Goal: Task Accomplishment & Management: Use online tool/utility

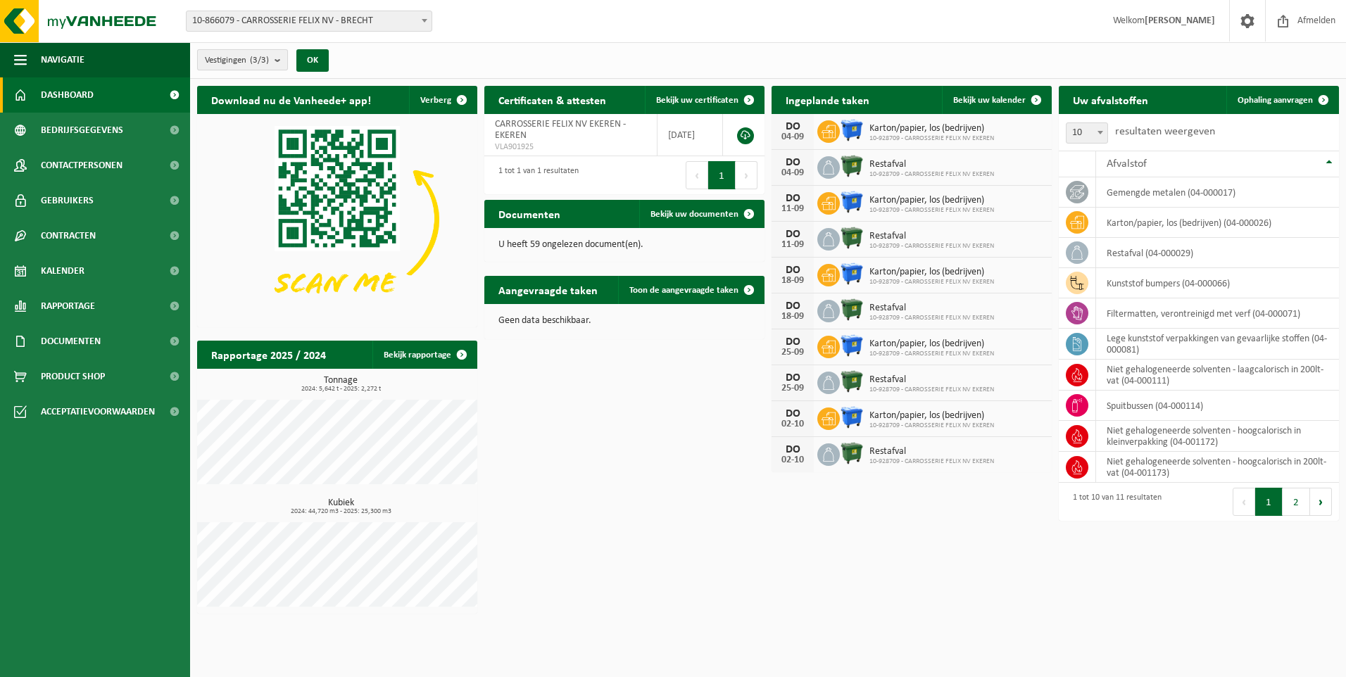
click at [279, 63] on b "submit" at bounding box center [281, 60] width 13 height 20
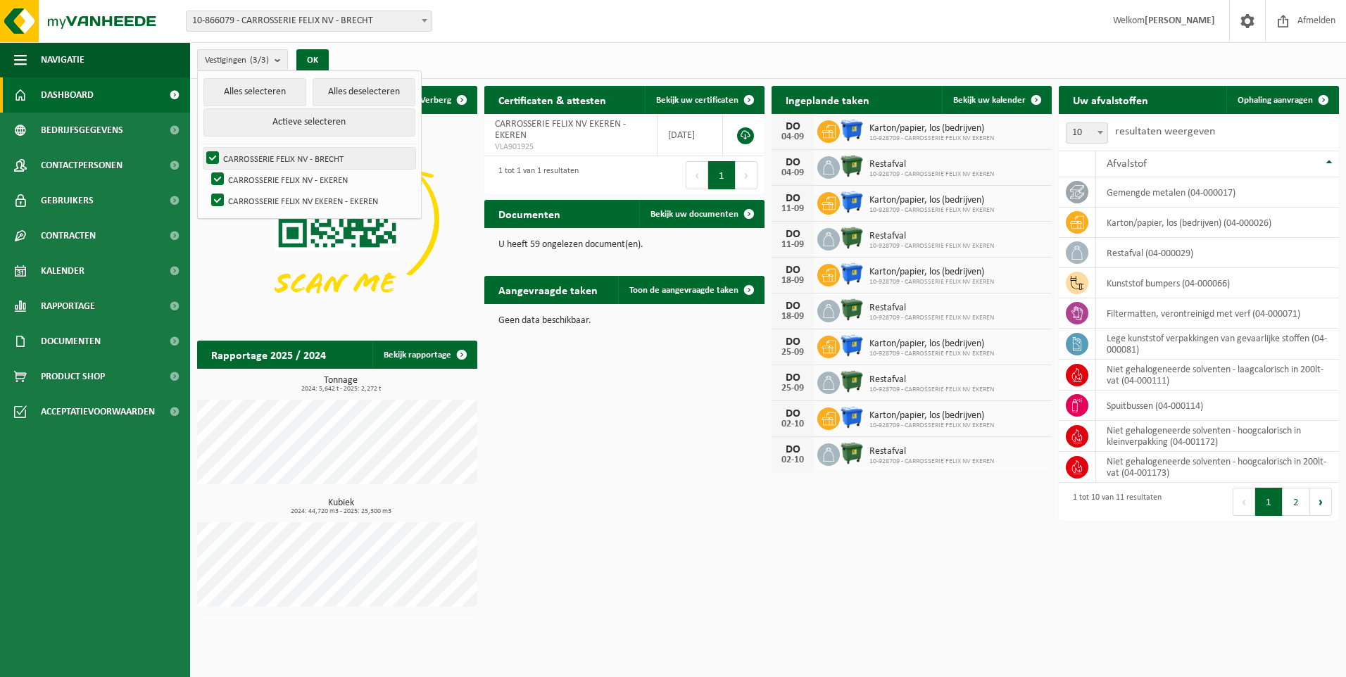
click at [302, 160] on label "CARROSSERIE FELIX NV - BRECHT" at bounding box center [309, 158] width 212 height 21
click at [201, 148] on input "CARROSSERIE FELIX NV - BRECHT" at bounding box center [201, 147] width 1 height 1
checkbox input "false"
drag, startPoint x: 316, startPoint y: 58, endPoint x: 401, endPoint y: 73, distance: 86.6
click at [316, 57] on button "OK" at bounding box center [312, 60] width 32 height 23
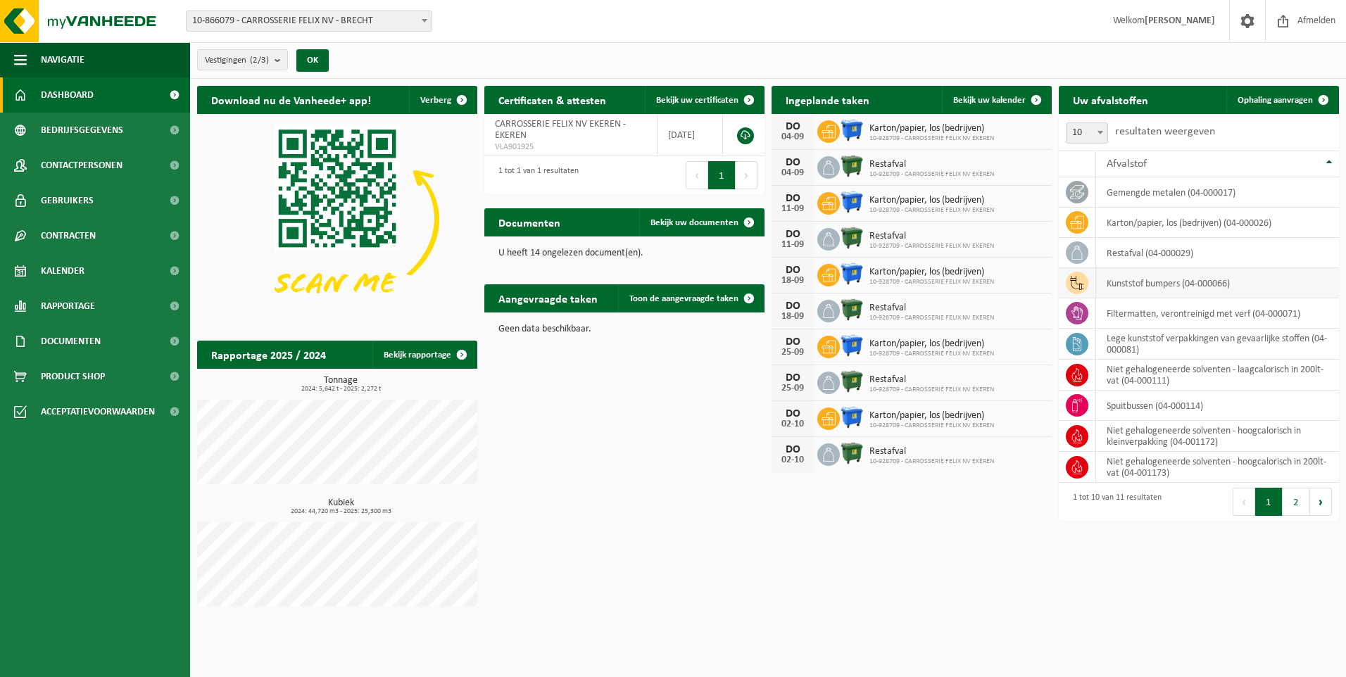
click at [1078, 287] on icon at bounding box center [1077, 283] width 14 height 14
click at [1296, 81] on div "Uw afvalstoffen Ophaling aanvragen 10 25 50 100 10 resultaten weergeven Afvalst…" at bounding box center [1198, 303] width 287 height 449
click at [1293, 101] on span "Ophaling aanvragen" at bounding box center [1275, 100] width 75 height 9
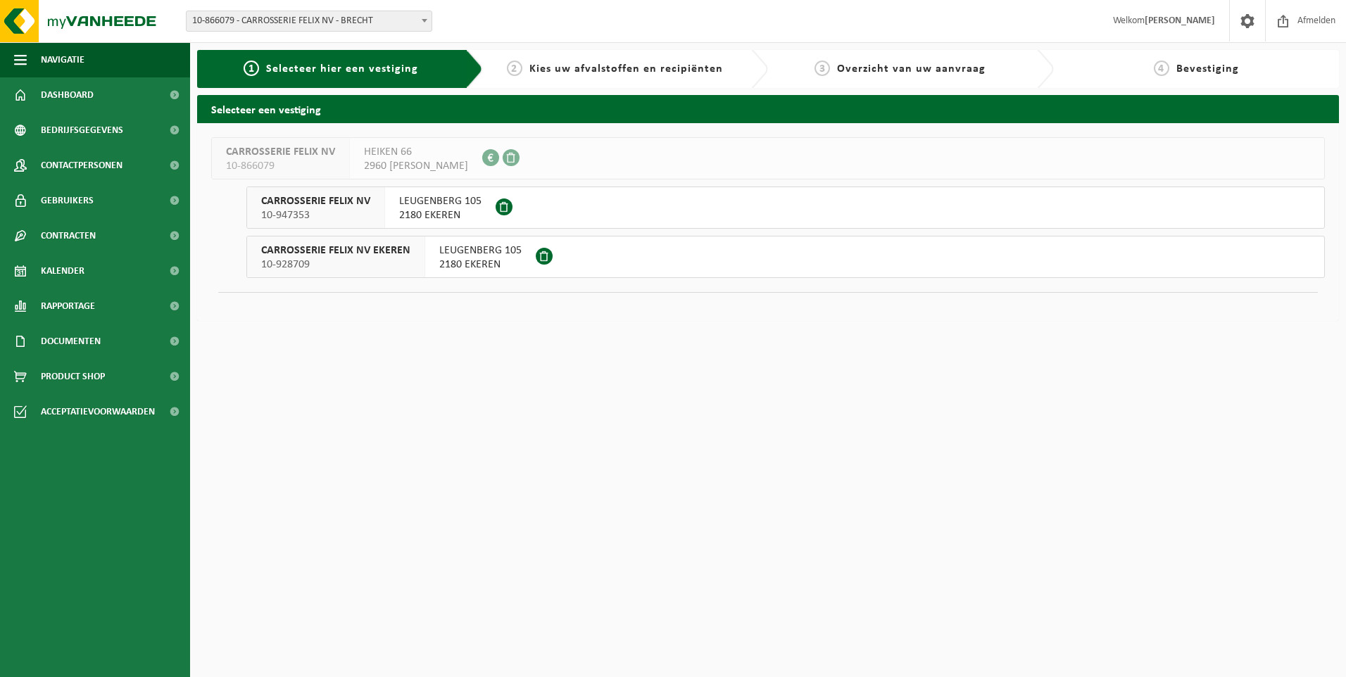
click at [477, 194] on div "LEUGENBERG 105 2180 EKEREN" at bounding box center [440, 207] width 111 height 41
click at [400, 250] on span "CARROSSERIE FELIX NV EKEREN" at bounding box center [335, 251] width 149 height 14
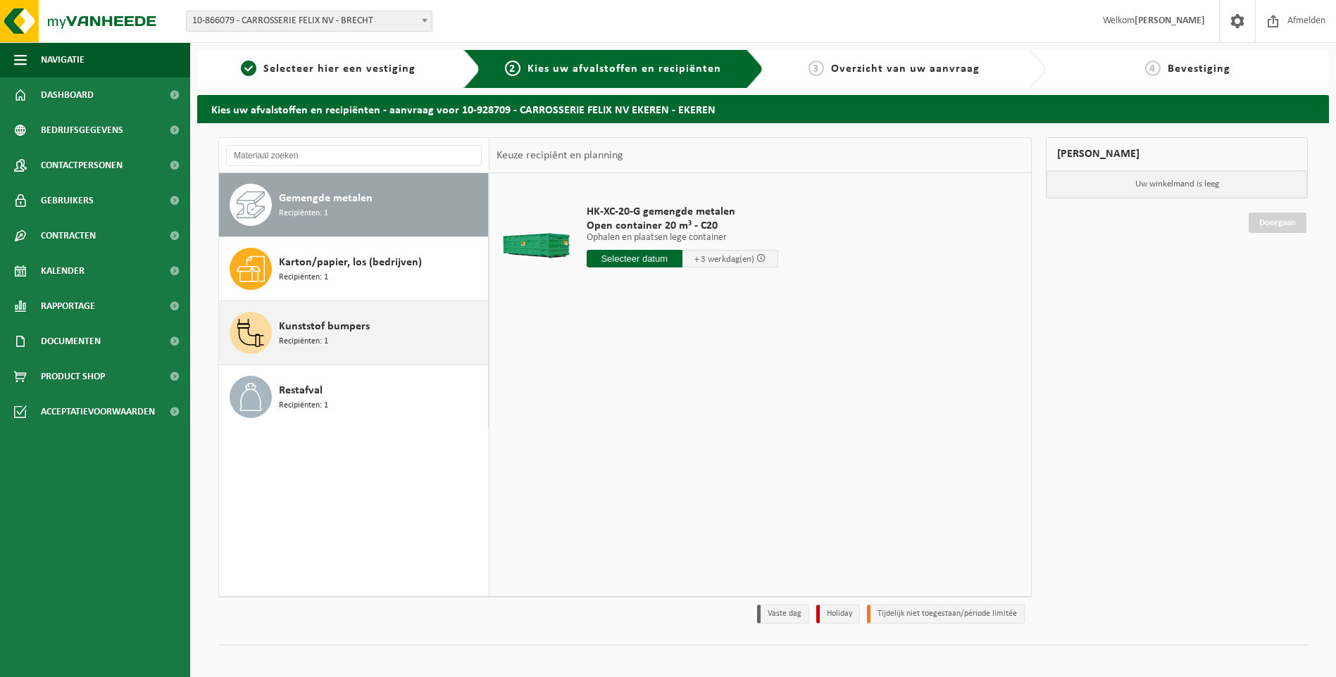
click at [305, 322] on span "Kunststof bumpers" at bounding box center [324, 326] width 91 height 17
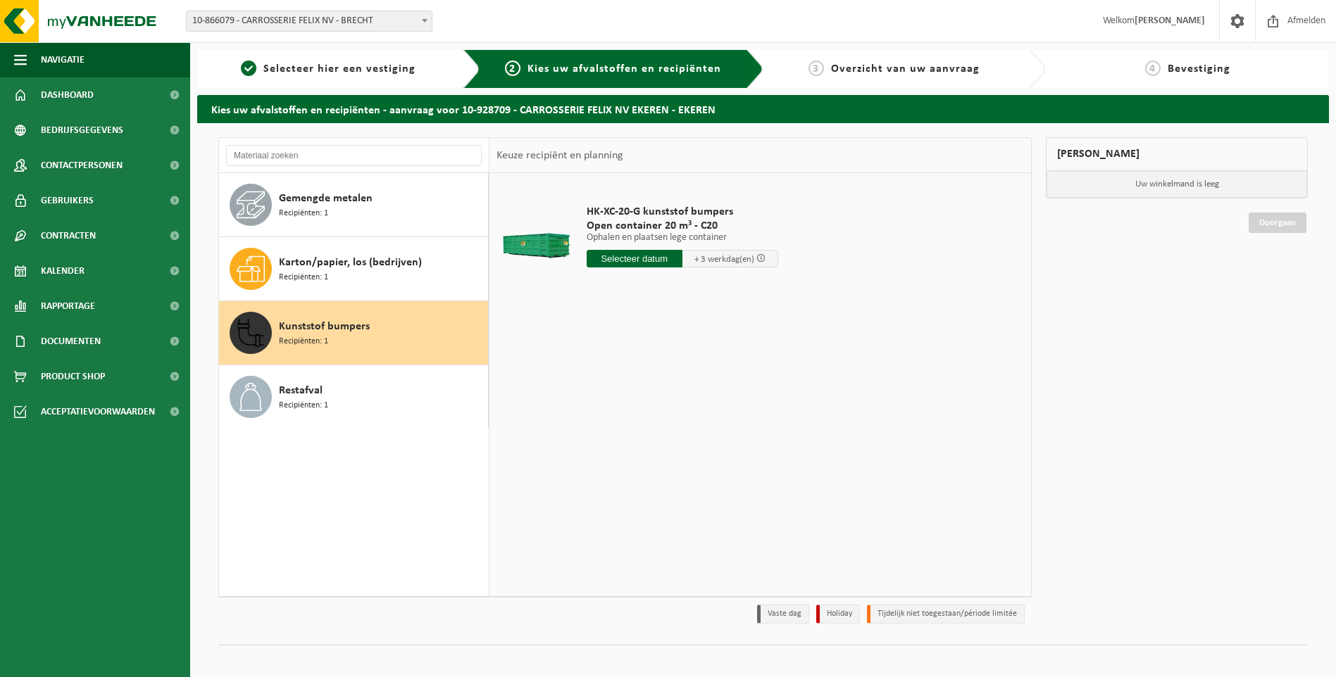
click at [656, 261] on input "text" at bounding box center [635, 259] width 96 height 18
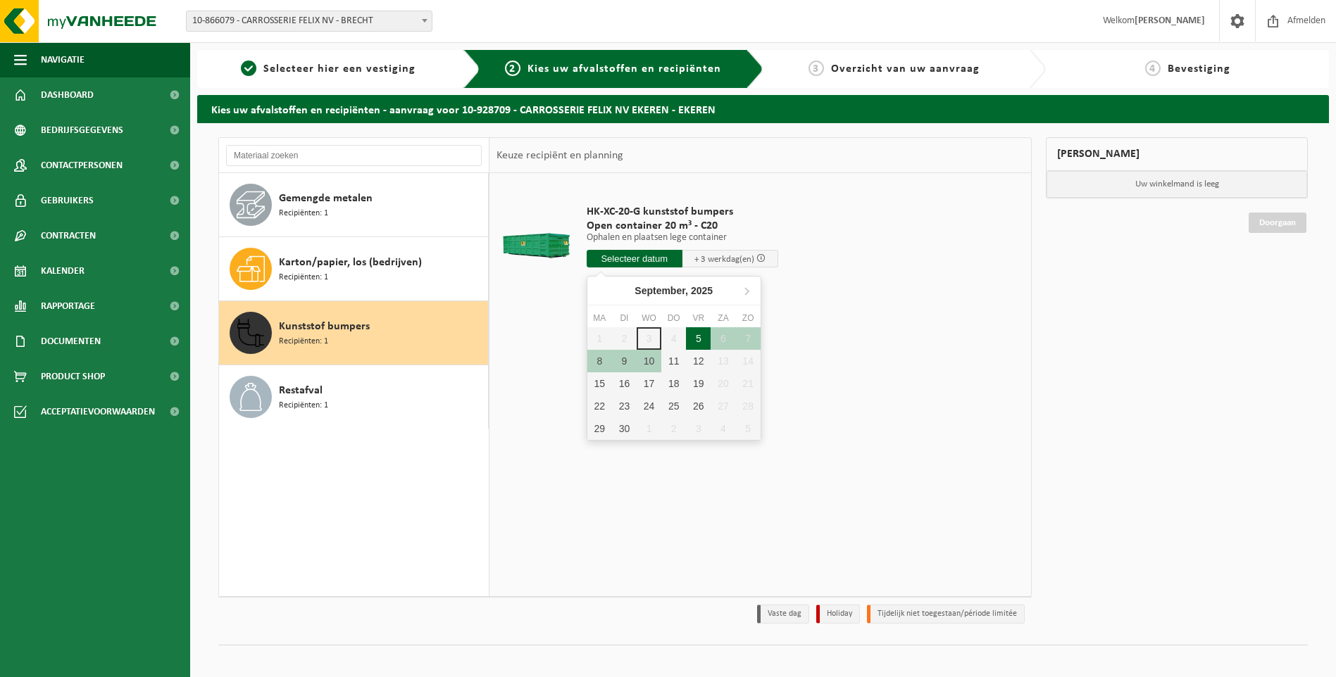
click at [699, 338] on div "5" at bounding box center [698, 338] width 25 height 23
type input "Van 2025-09-05"
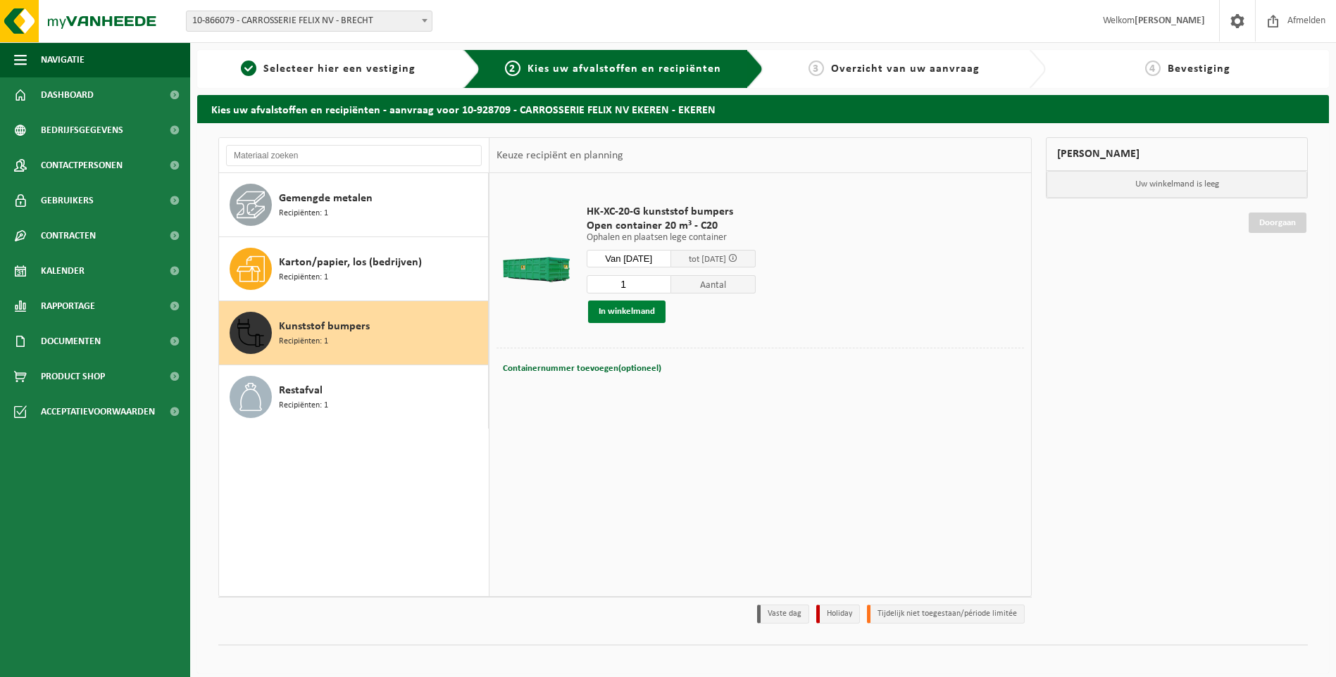
click at [629, 313] on button "In winkelmand" at bounding box center [626, 312] width 77 height 23
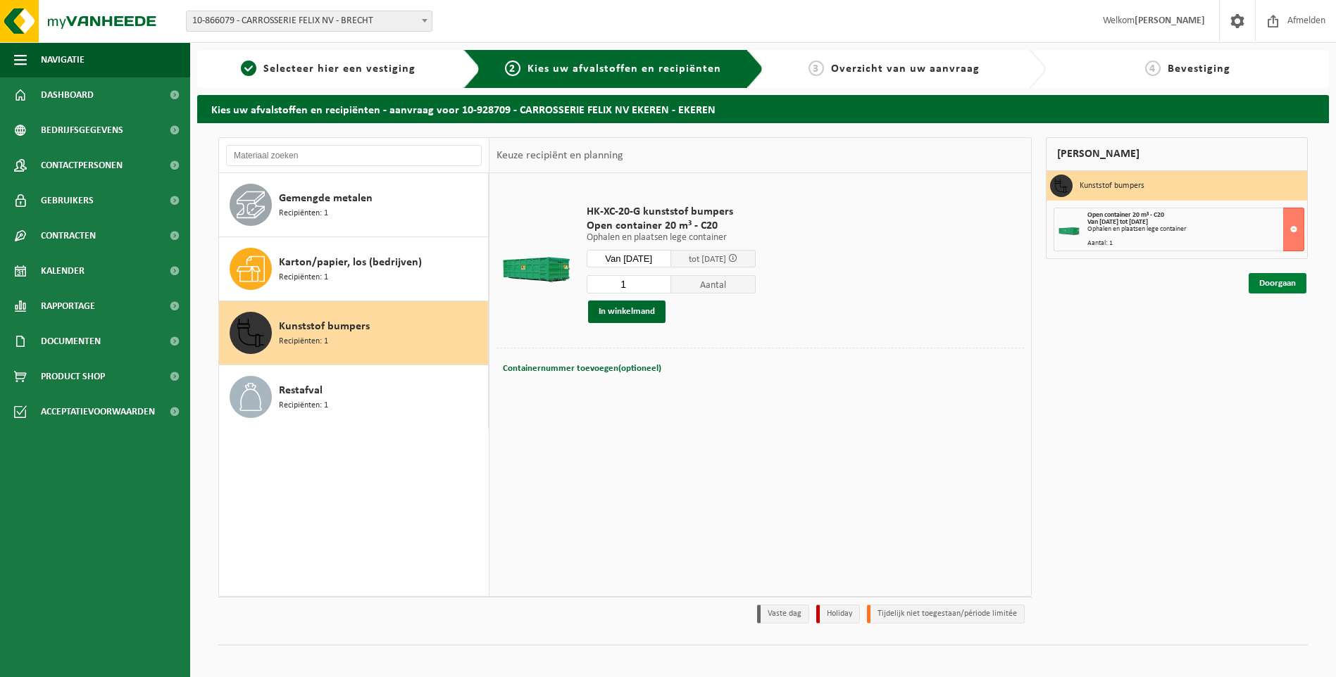
click at [1290, 283] on link "Doorgaan" at bounding box center [1277, 283] width 58 height 20
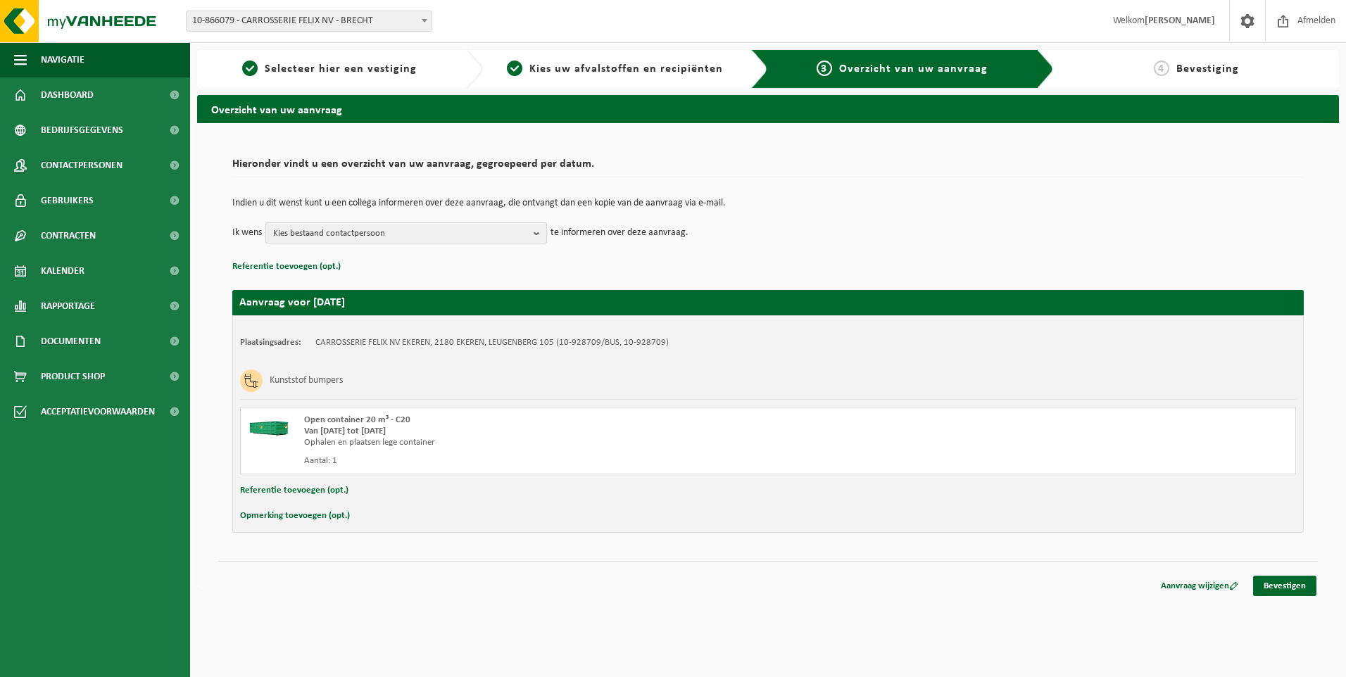
click at [536, 227] on b "button" at bounding box center [540, 233] width 13 height 20
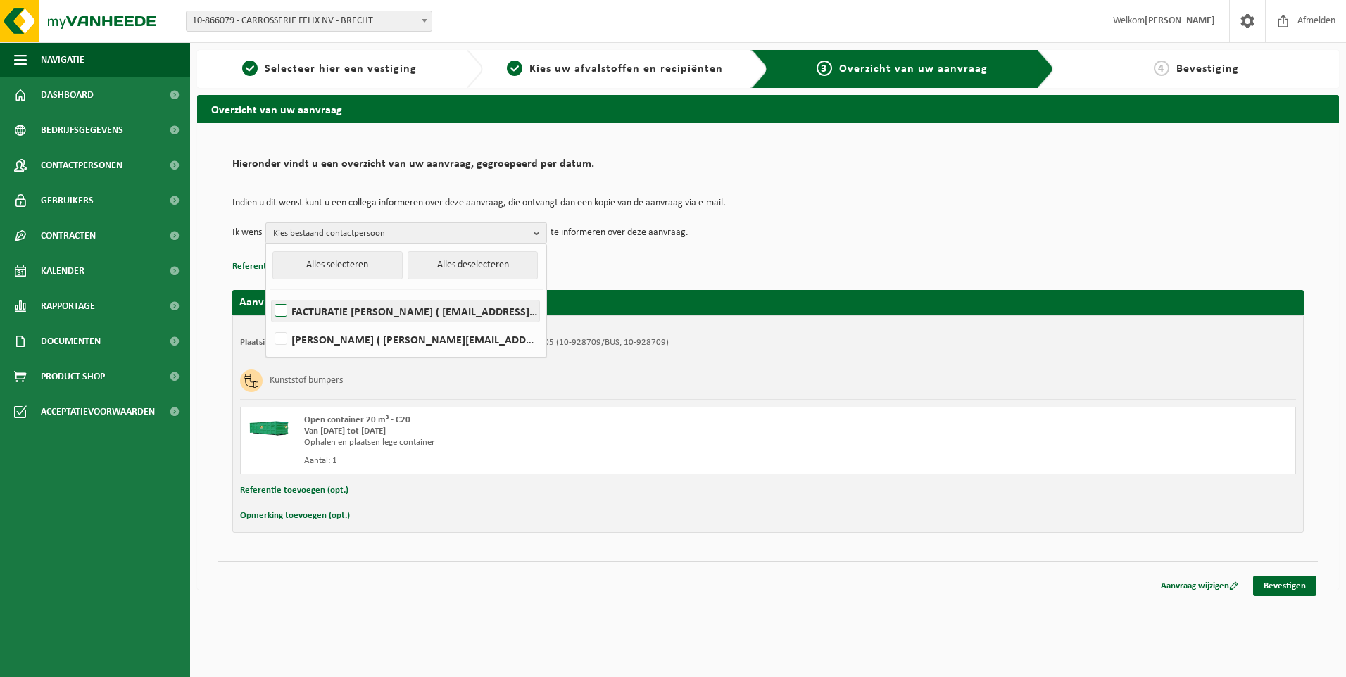
click at [422, 314] on label "FACTURATIE FELIX ( aankoop@felix.be )" at bounding box center [406, 311] width 268 height 21
click at [270, 294] on input "FACTURATIE FELIX ( aankoop@felix.be )" at bounding box center [269, 293] width 1 height 1
click at [422, 314] on label "FACTURATIE FELIX ( aankoop@felix.be )" at bounding box center [406, 311] width 268 height 21
click at [270, 294] on input "FACTURATIE FELIX ( aankoop@felix.be )" at bounding box center [269, 293] width 1 height 1
checkbox input "false"
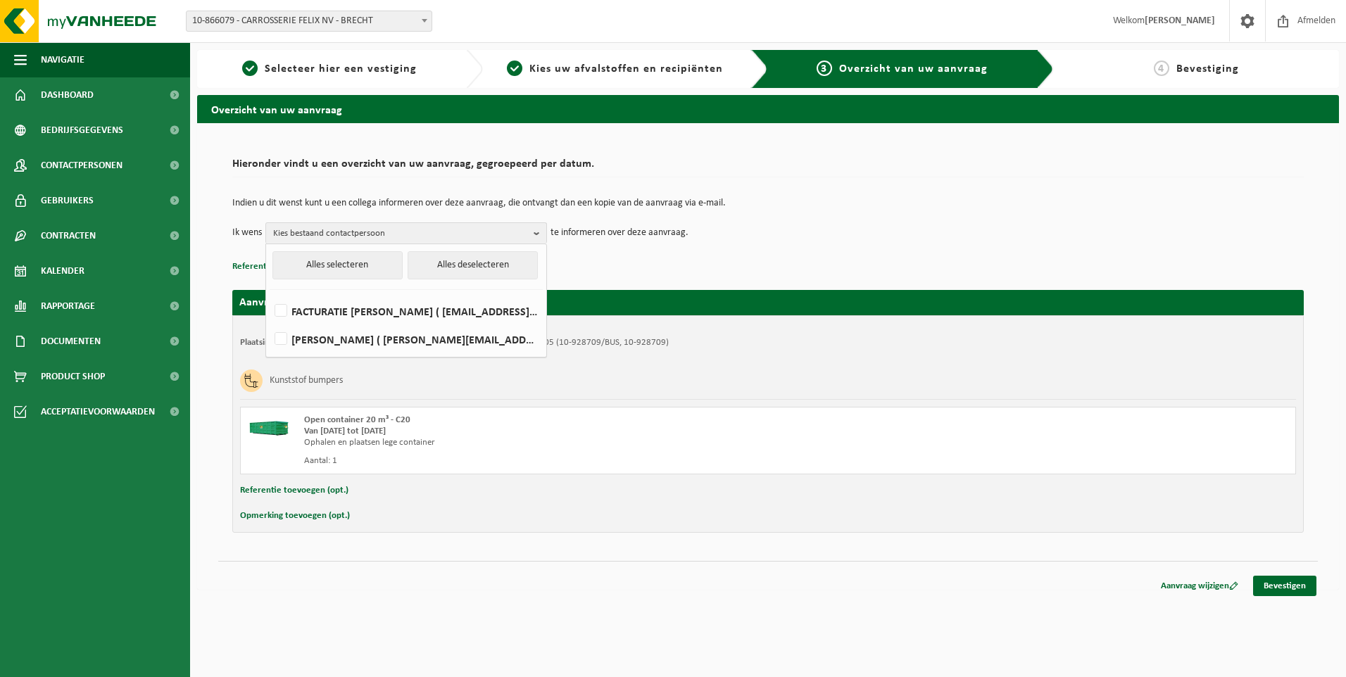
click at [680, 262] on p "Referentie toevoegen (opt.)" at bounding box center [768, 267] width 1072 height 18
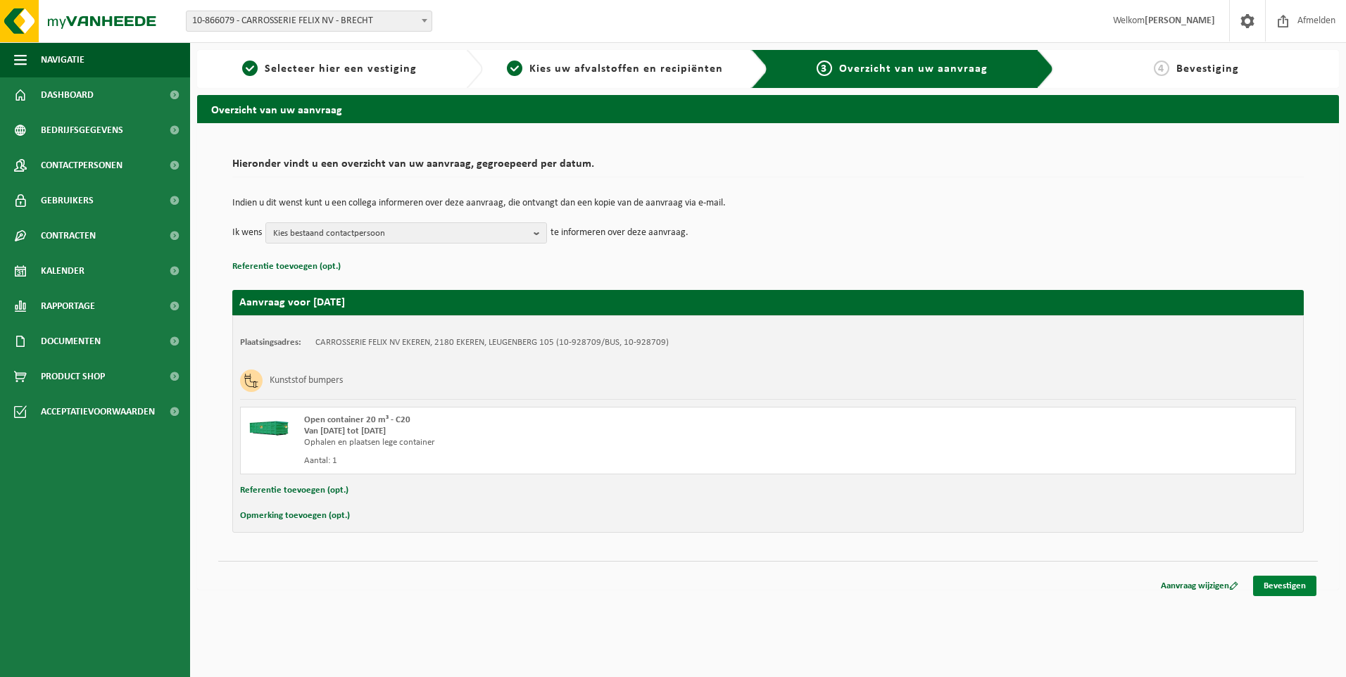
click at [1257, 583] on link "Bevestigen" at bounding box center [1284, 586] width 63 height 20
